Goal: Information Seeking & Learning: Understand process/instructions

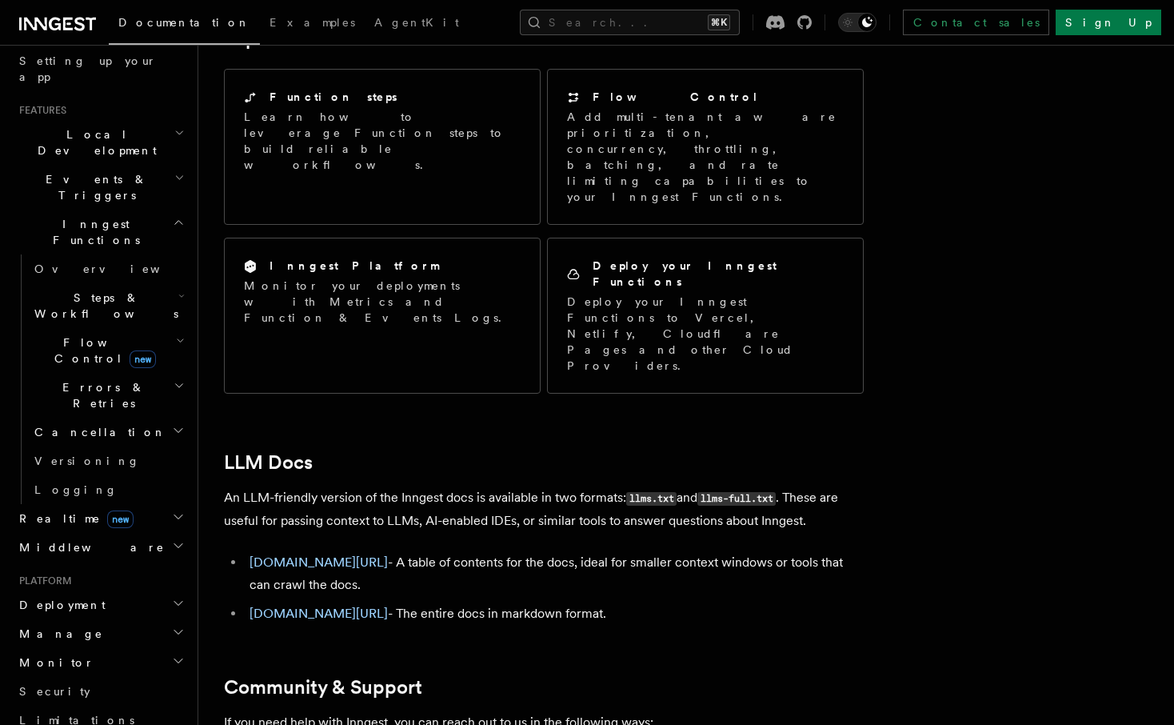
scroll to position [303, 0]
click at [566, 676] on h2 "Community & Support" at bounding box center [544, 687] width 640 height 22
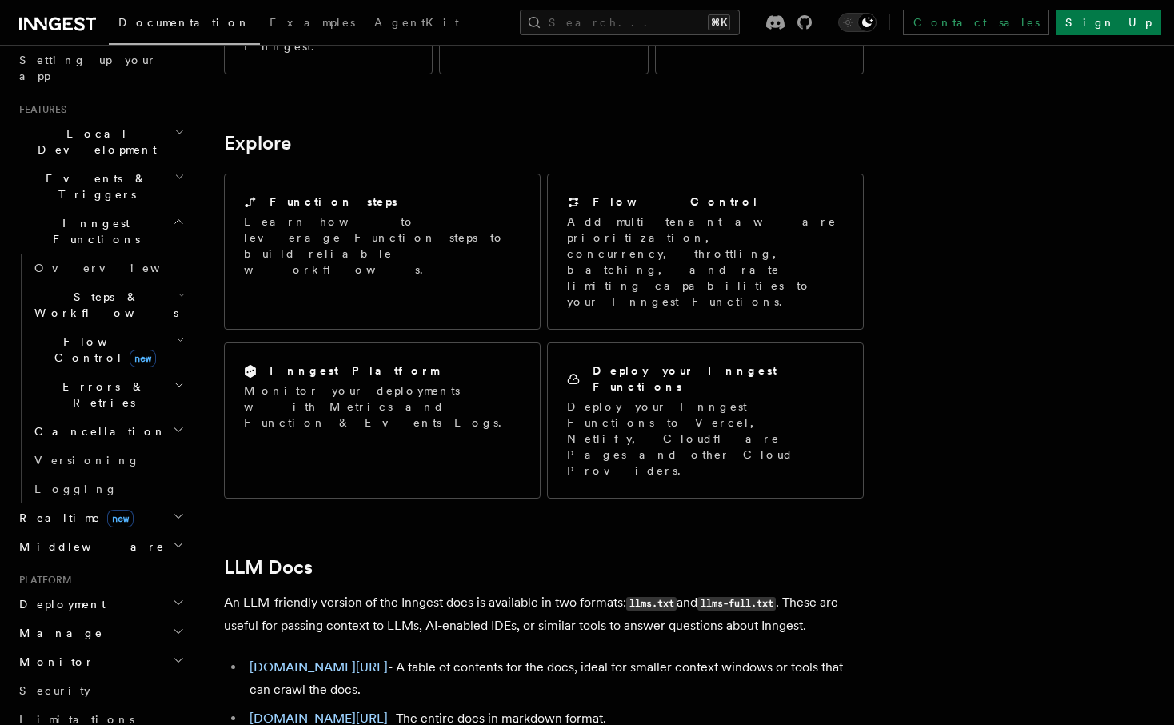
scroll to position [1189, 0]
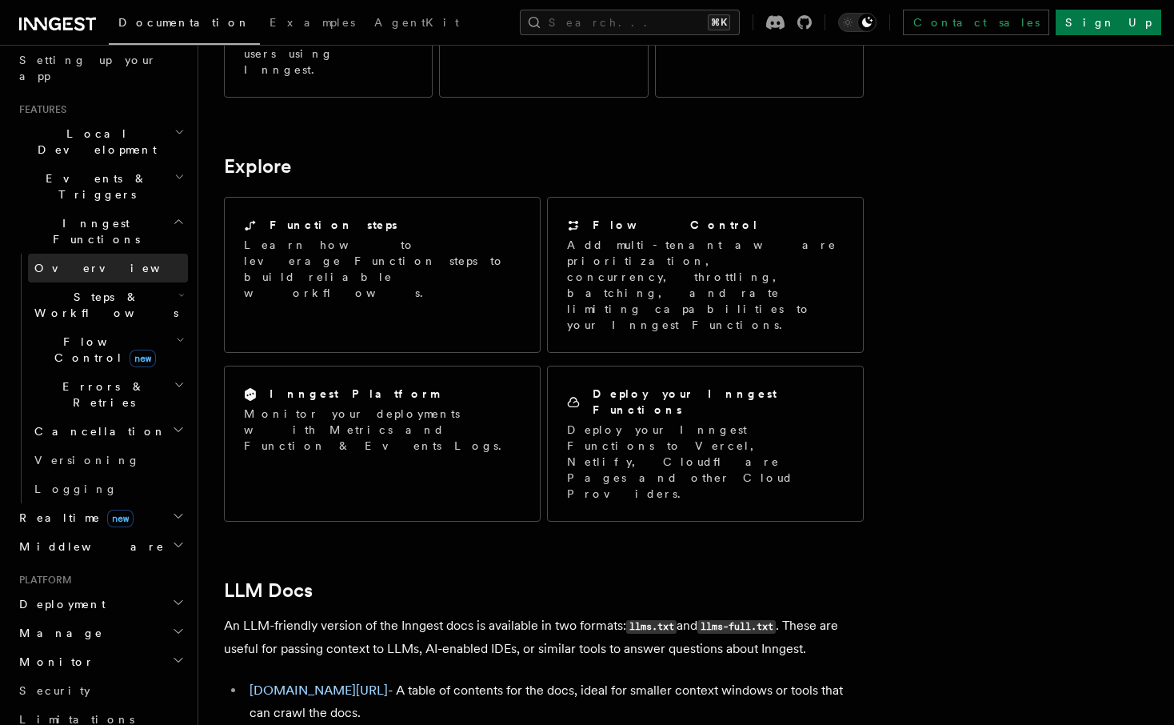
click at [75, 254] on link "Overview" at bounding box center [108, 268] width 160 height 29
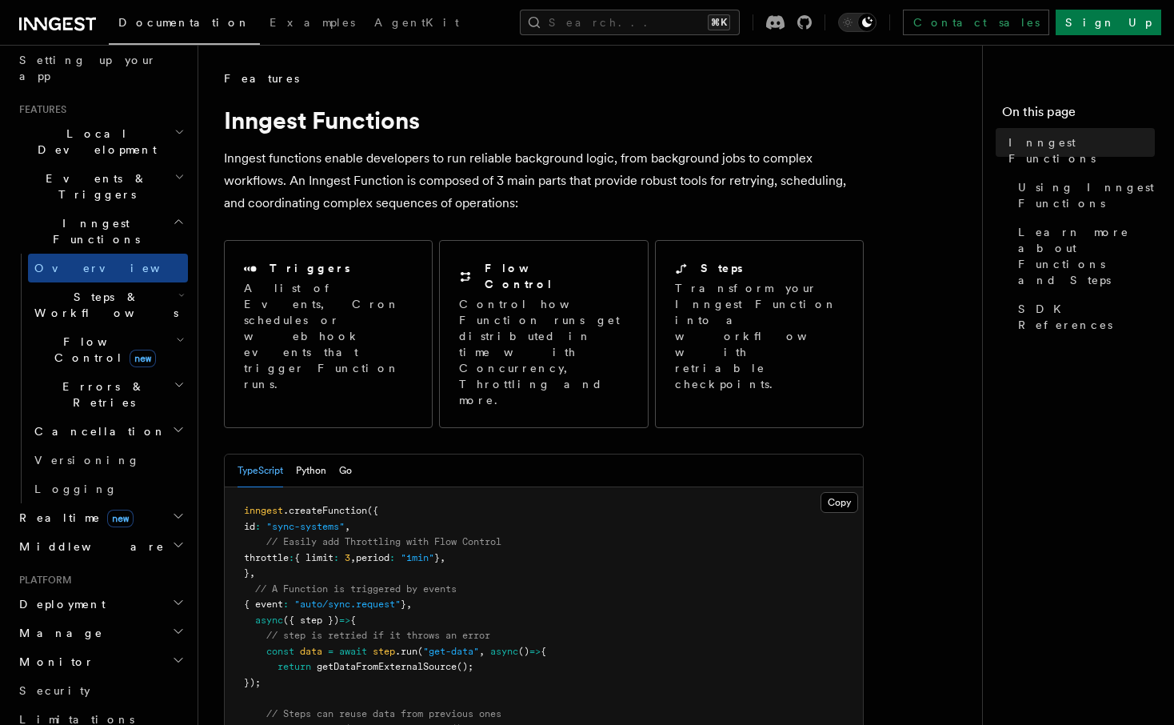
scroll to position [22, 0]
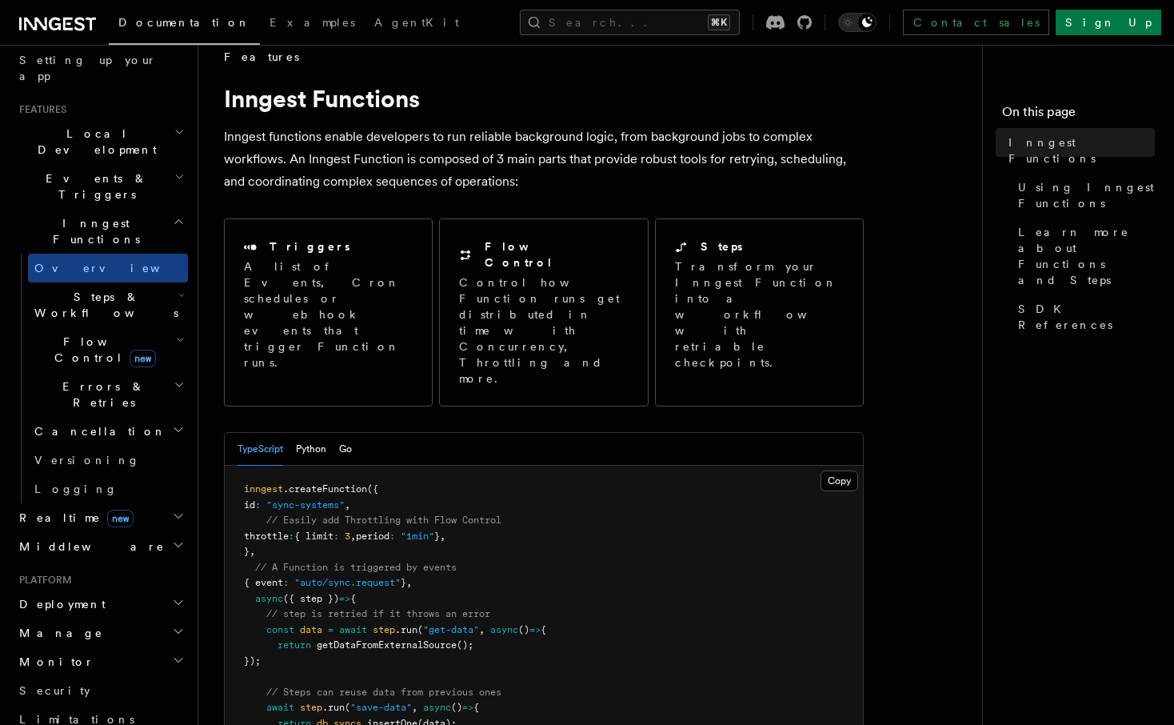
click at [672, 174] on p "Inngest functions enable developers to run reliable background logic, from back…" at bounding box center [544, 159] width 640 height 67
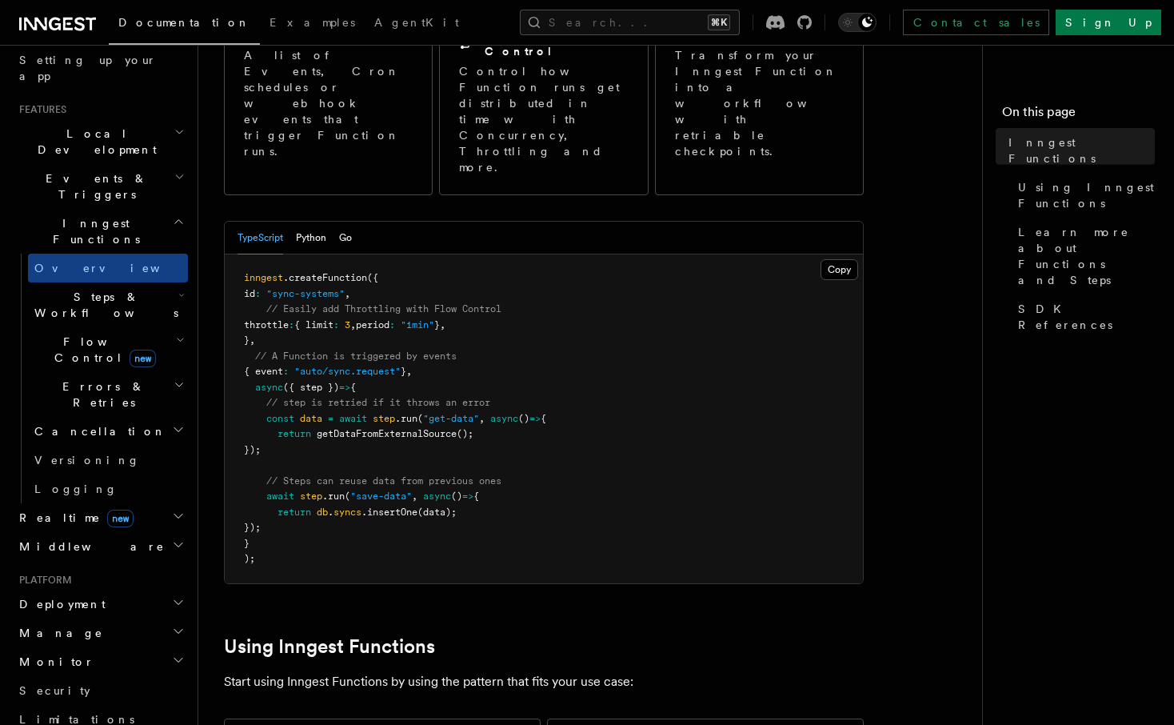
scroll to position [350, 0]
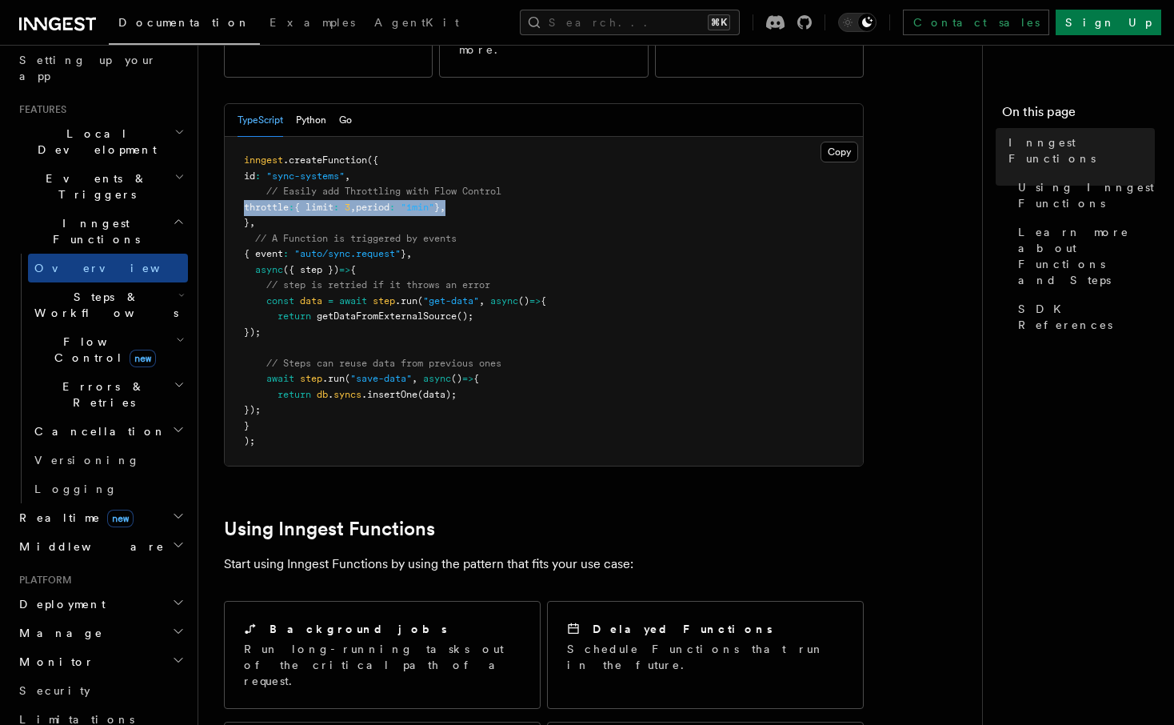
drag, startPoint x: 487, startPoint y: 149, endPoint x: 237, endPoint y: 146, distance: 250.4
click at [237, 146] on pre "inngest .createFunction ({ id : "sync-systems" , // Easily add Throttling with …" at bounding box center [544, 301] width 638 height 329
click at [304, 150] on pre "inngest .createFunction ({ id : "sync-systems" , // Easily add Throttling with …" at bounding box center [544, 301] width 638 height 329
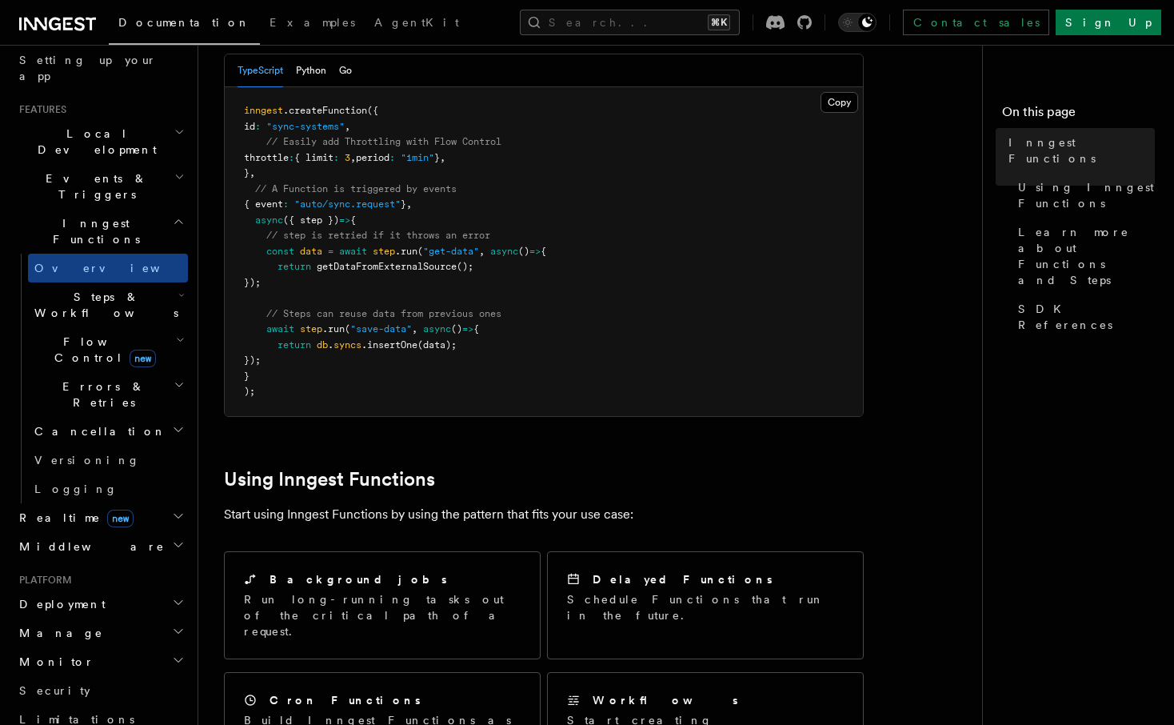
scroll to position [404, 0]
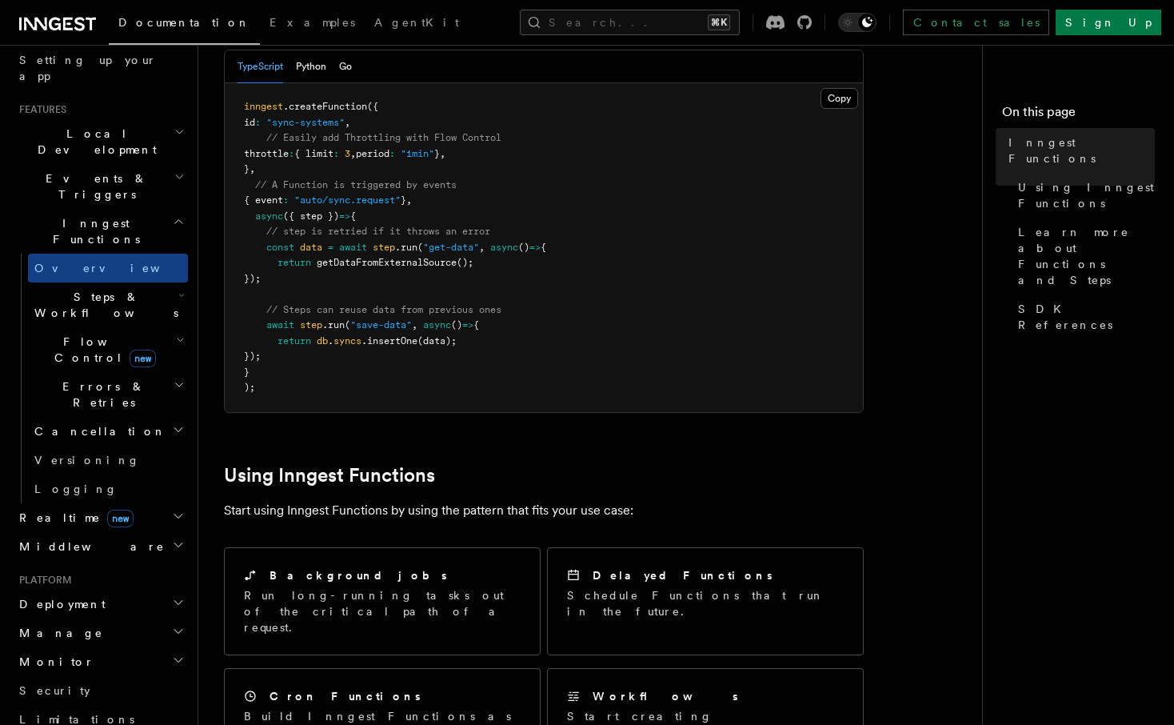
click at [647, 238] on pre "inngest .createFunction ({ id : "sync-systems" , // Easily add Throttling with …" at bounding box center [544, 247] width 638 height 329
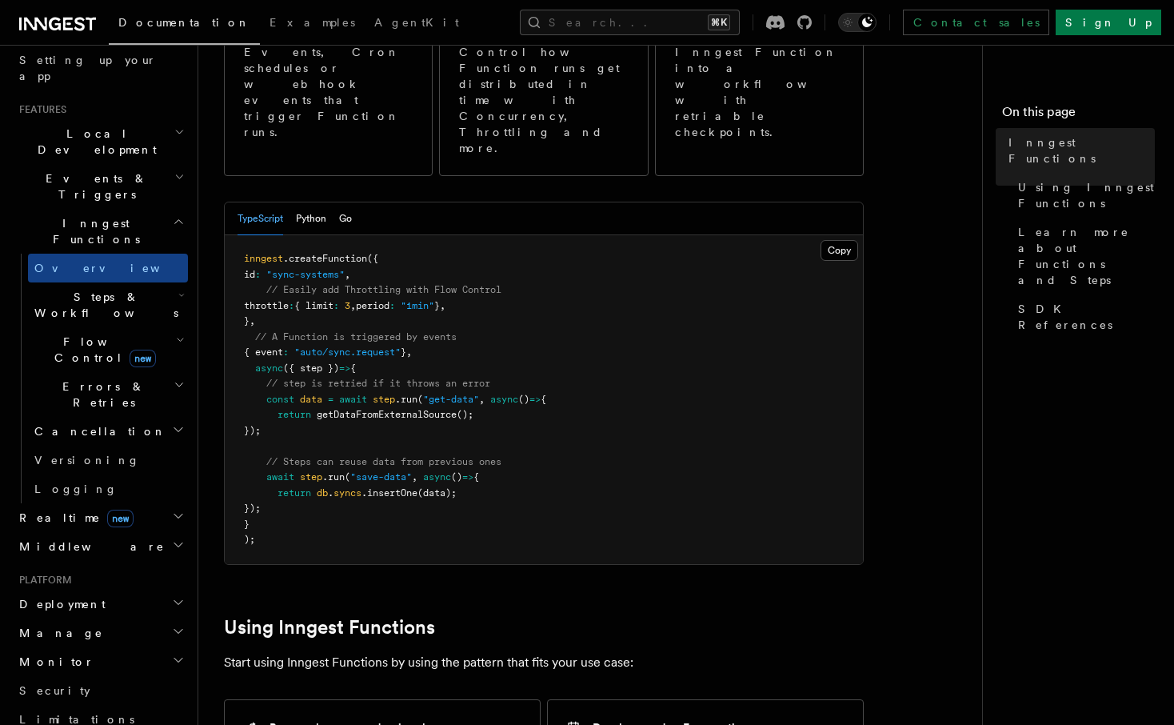
scroll to position [254, 0]
click at [842, 430] on pre "inngest .createFunction ({ id : "sync-systems" , // Easily add Throttling with …" at bounding box center [544, 398] width 638 height 329
